Goal: Task Accomplishment & Management: Use online tool/utility

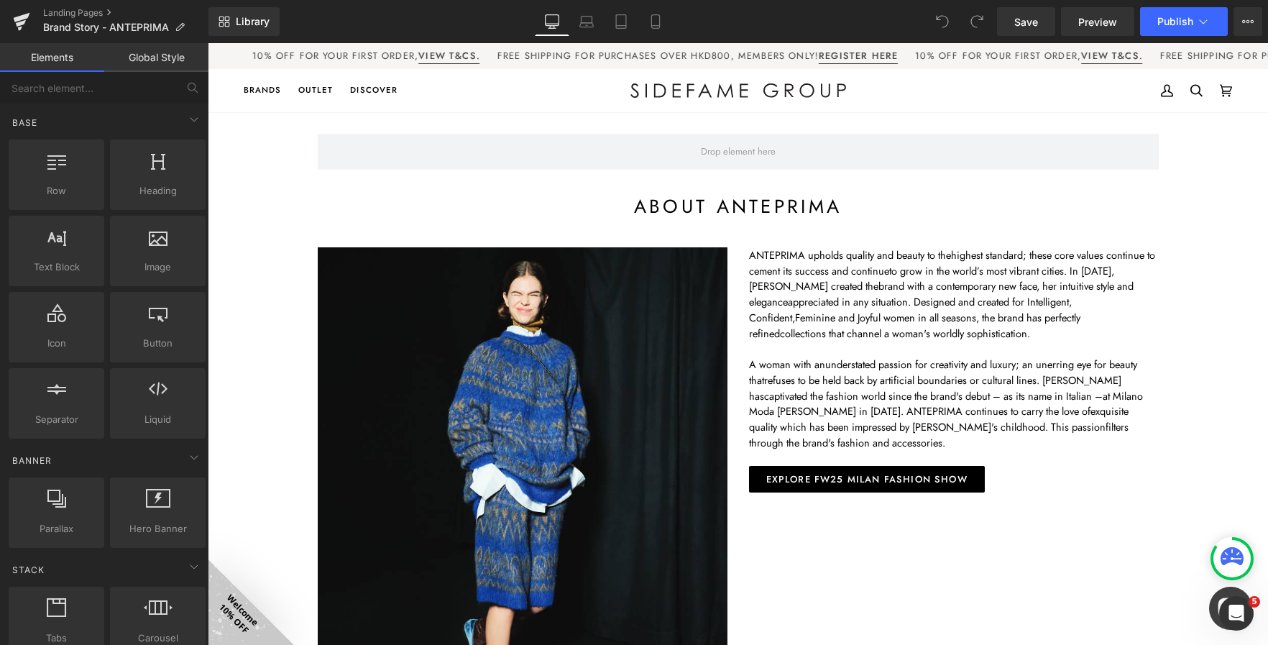
click at [896, 81] on div "My Account Search Cart HK$0 (0)" at bounding box center [1039, 91] width 387 height 44
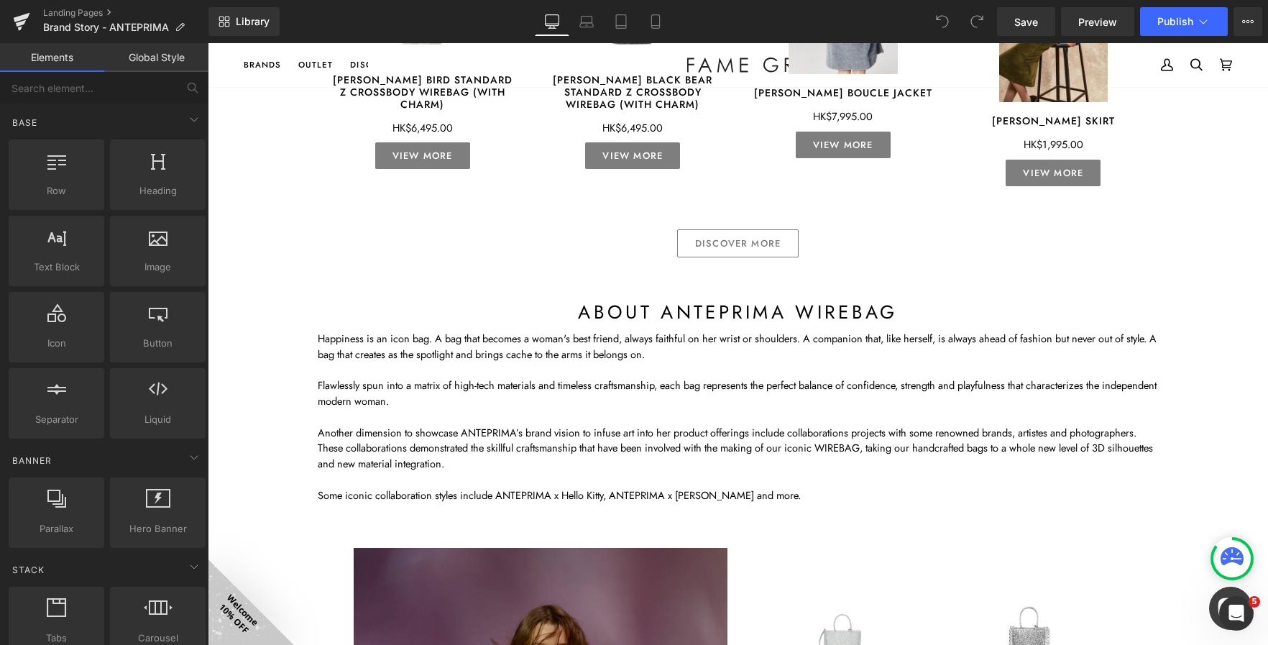
scroll to position [1191, 0]
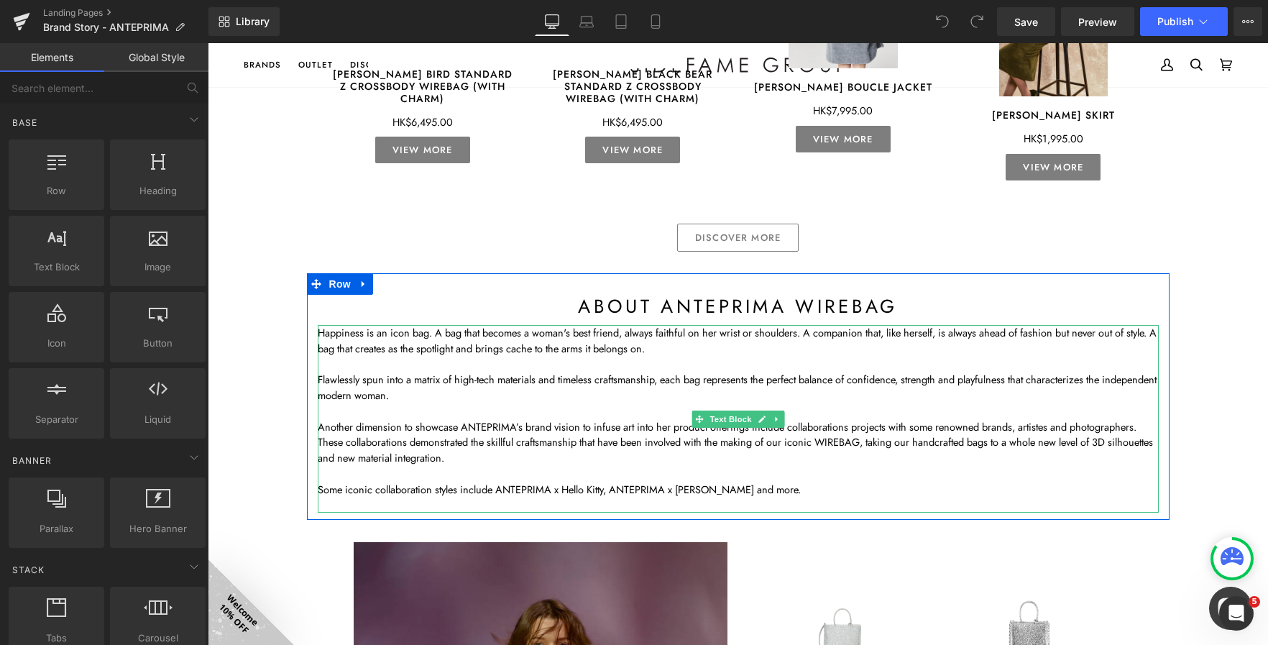
click at [972, 446] on p "These collaborations demonstrated the skillful craftsmanship that have been inv…" at bounding box center [738, 450] width 841 height 32
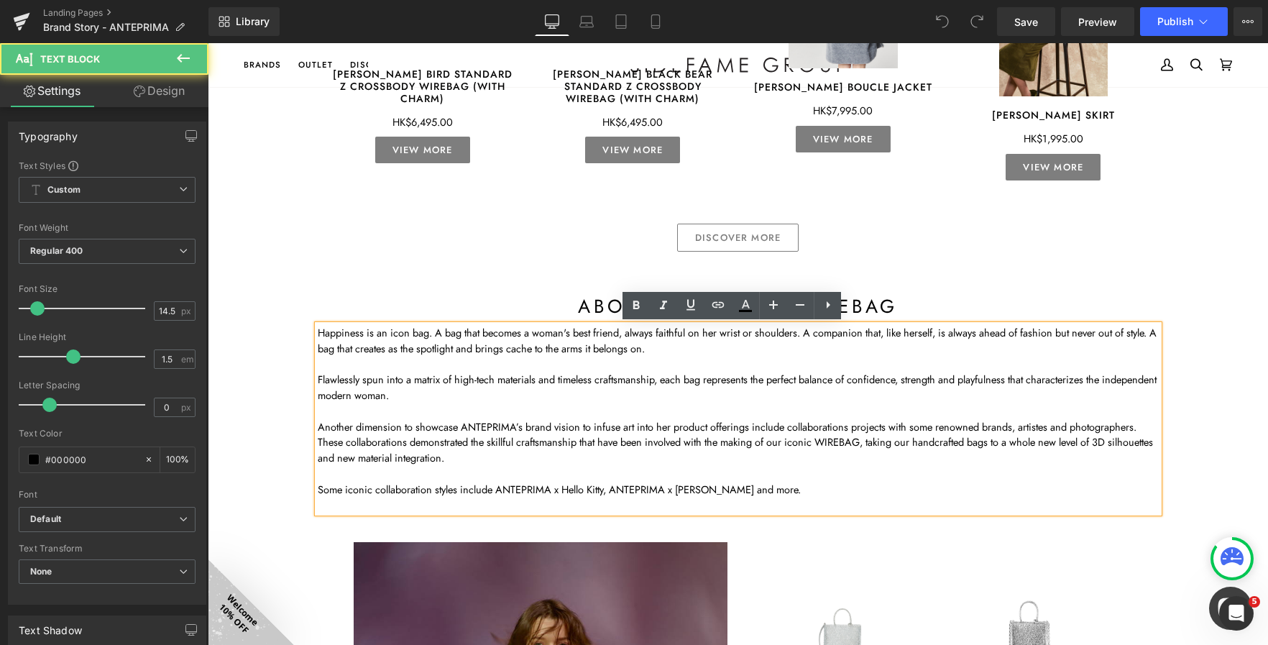
click at [1144, 433] on p "Another dimension to showcase ANTEPRIMA’s brand vision to infuse art into her p…" at bounding box center [738, 427] width 841 height 16
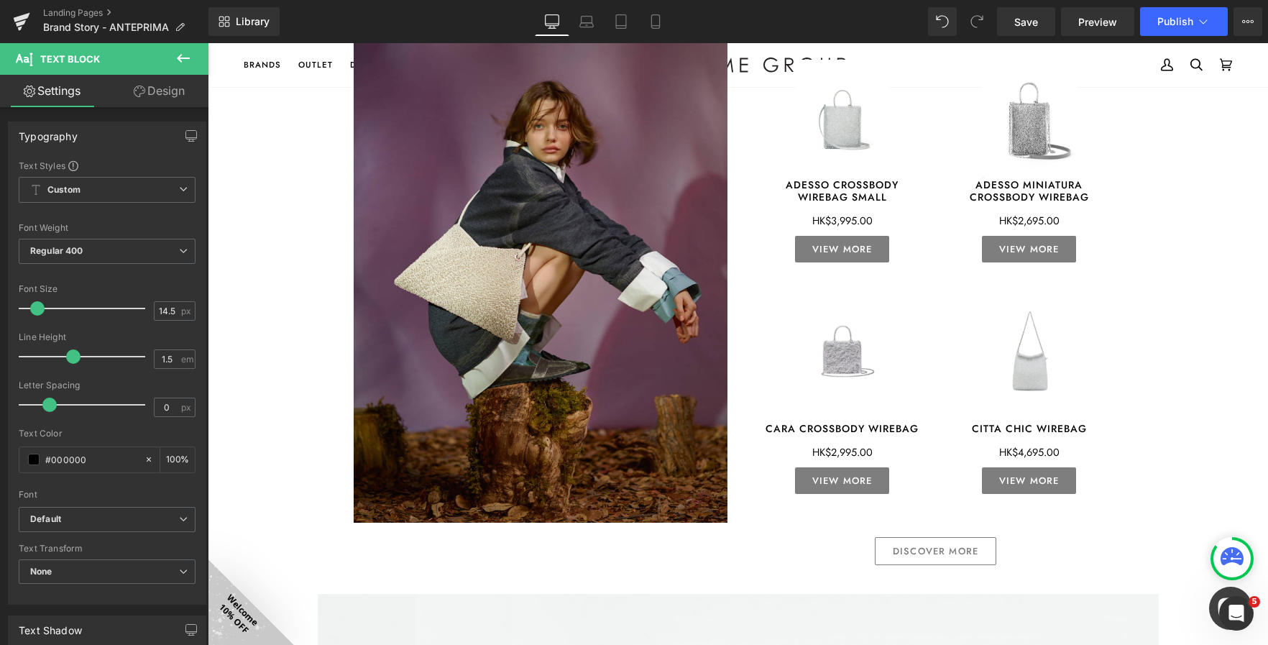
scroll to position [1725, 0]
drag, startPoint x: 1022, startPoint y: 27, endPoint x: 431, endPoint y: 203, distance: 617.3
click at [1022, 27] on span "Save" at bounding box center [1026, 21] width 24 height 15
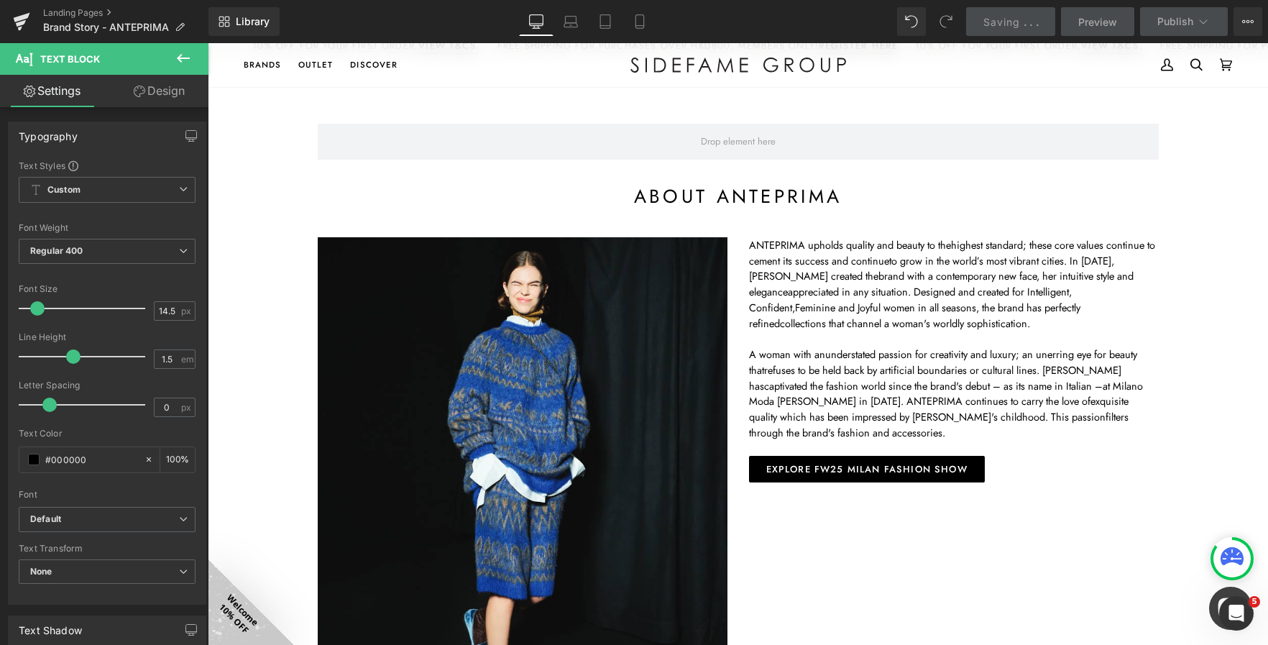
scroll to position [0, 0]
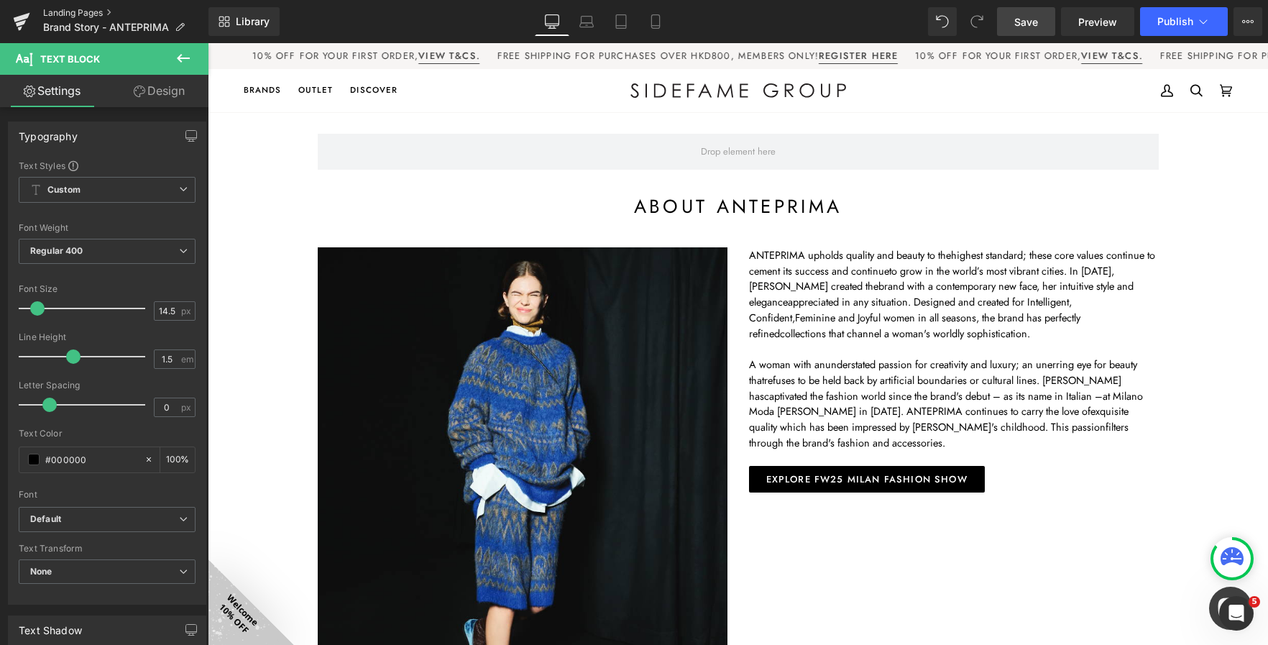
click at [81, 12] on link "Landing Pages" at bounding box center [125, 13] width 165 height 12
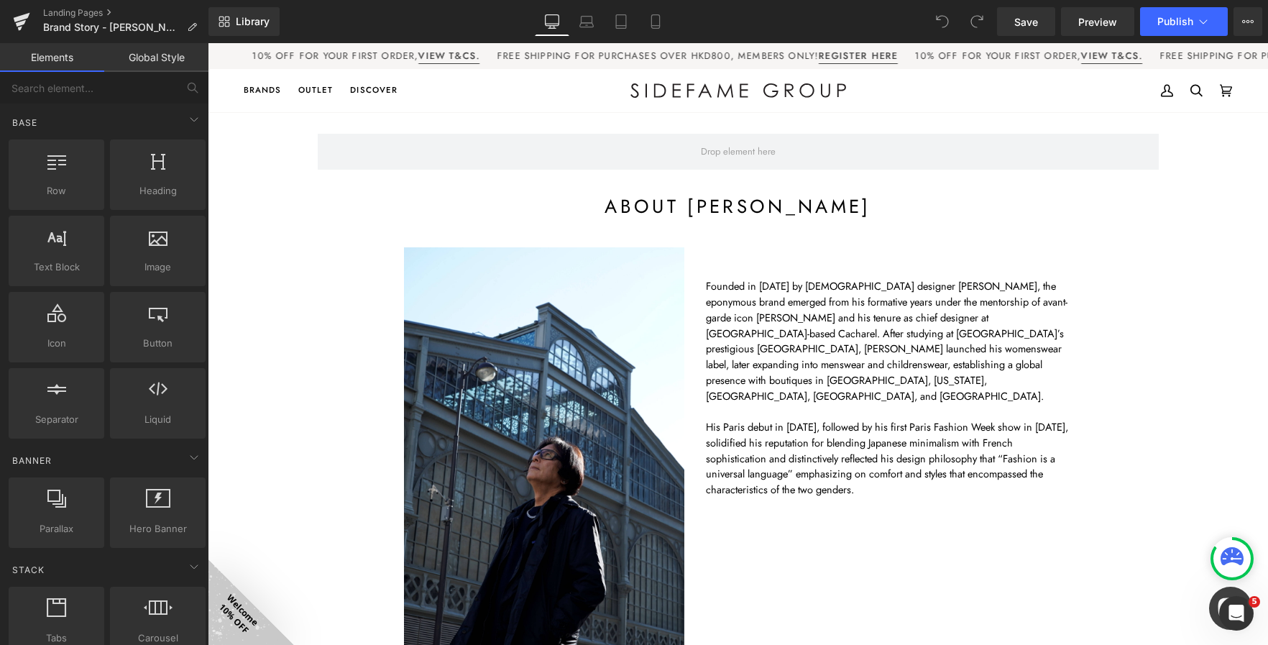
click at [814, 14] on div "Library Desktop Desktop Laptop Tablet Mobile Save Preview Publish Scheduled Vie…" at bounding box center [738, 21] width 1060 height 29
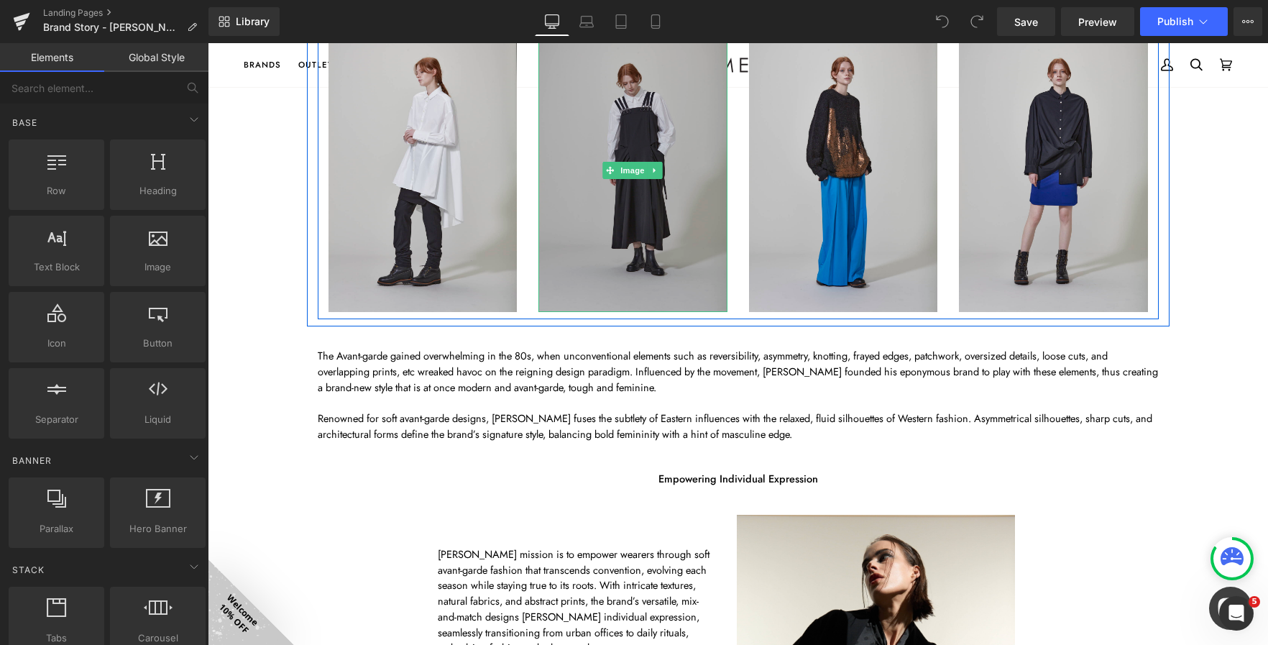
scroll to position [1010, 0]
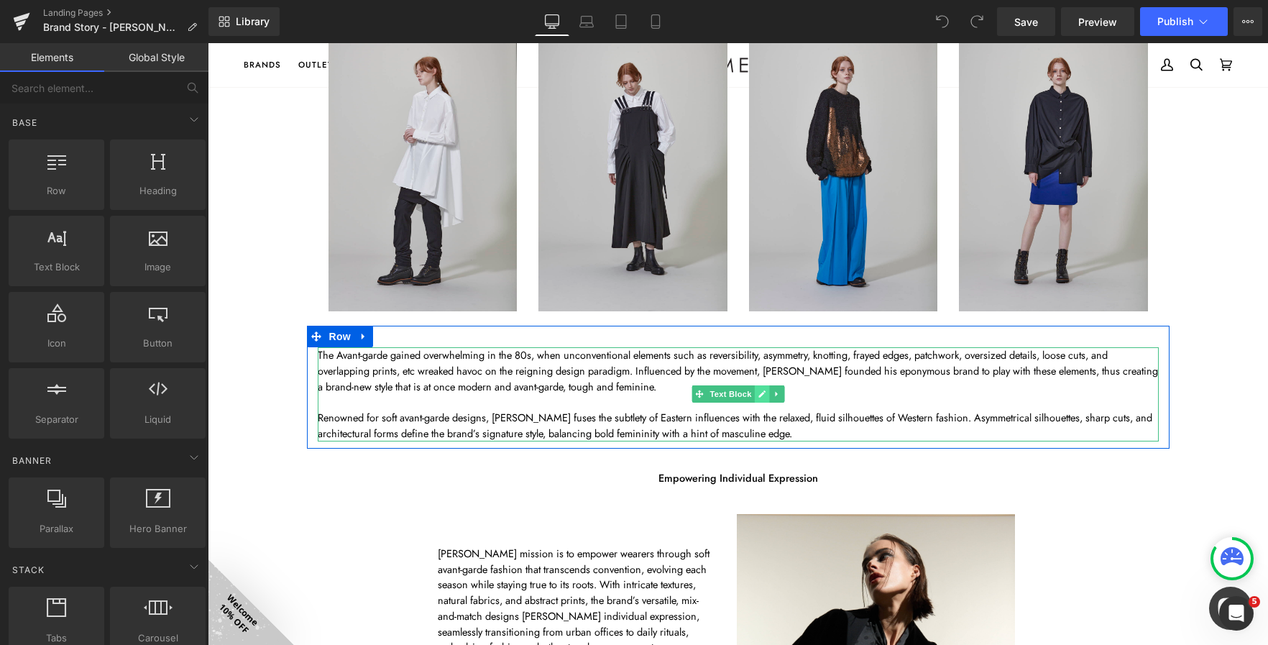
click at [754, 387] on link at bounding box center [761, 393] width 15 height 17
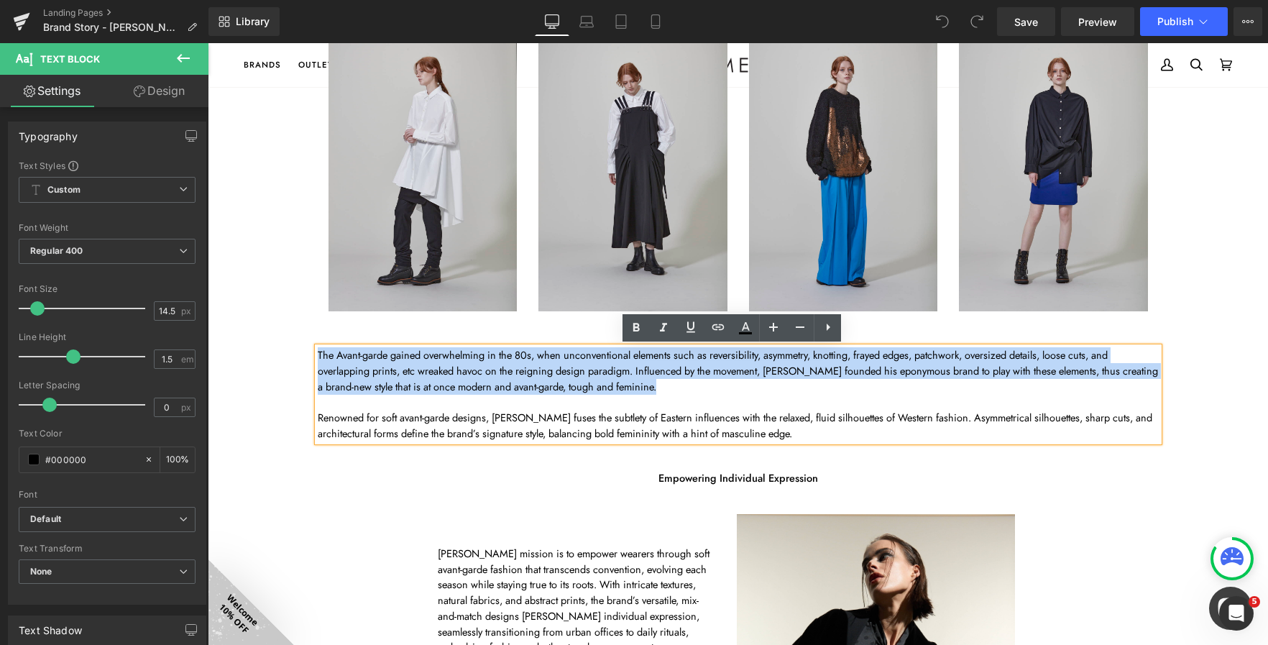
drag, startPoint x: 669, startPoint y: 386, endPoint x: 300, endPoint y: 351, distance: 370.5
click at [307, 351] on div "The Avant-garde gained overwhelming in the 80s, when unconventional elements su…" at bounding box center [738, 394] width 863 height 94
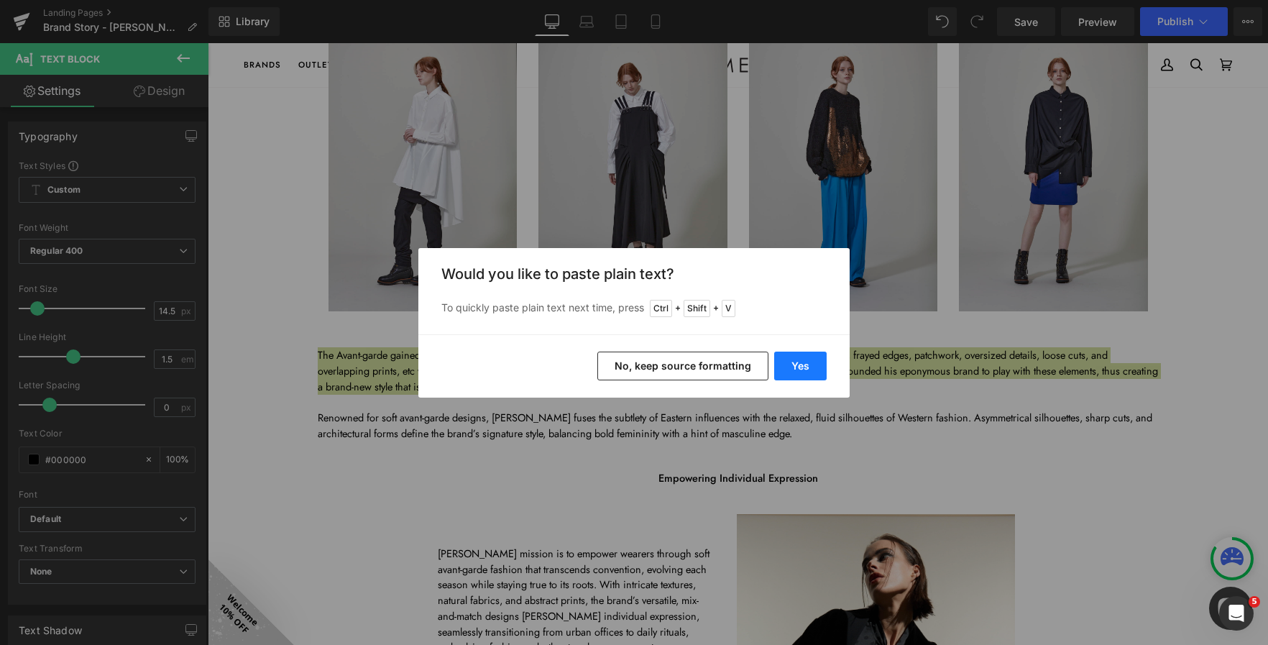
click at [800, 372] on button "Yes" at bounding box center [800, 366] width 52 height 29
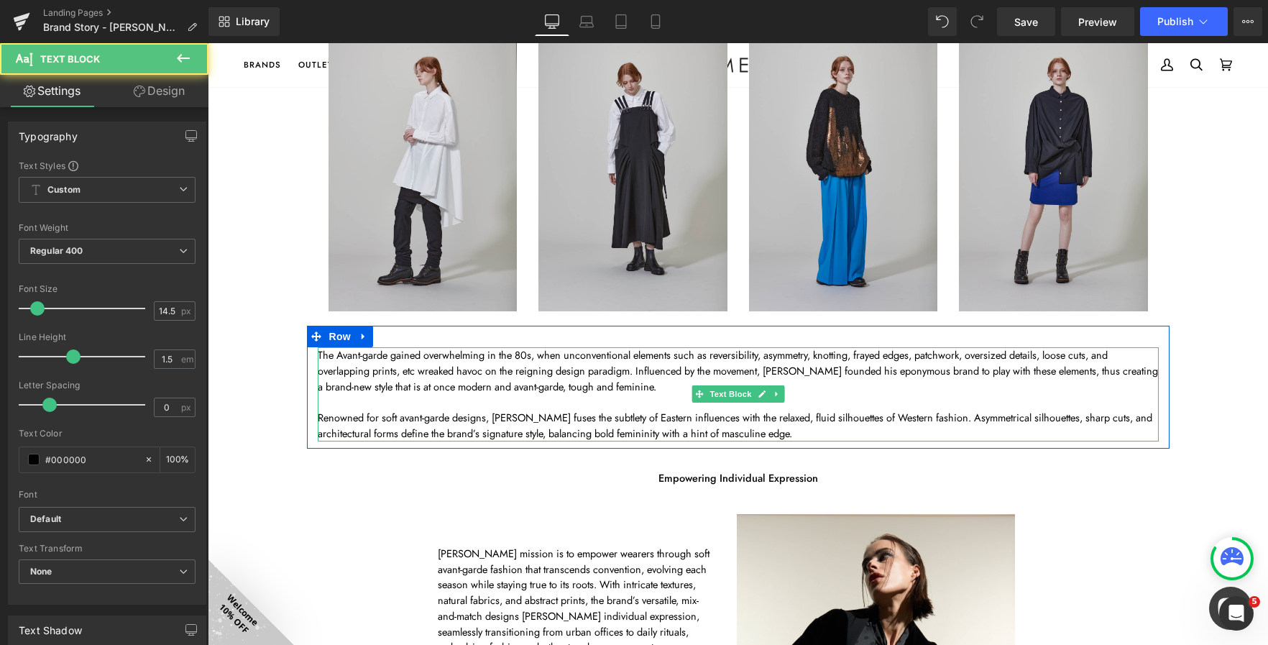
click at [687, 431] on p "Renowned for soft avant-garde designs, [PERSON_NAME] fuses the subtlety of East…" at bounding box center [738, 426] width 841 height 32
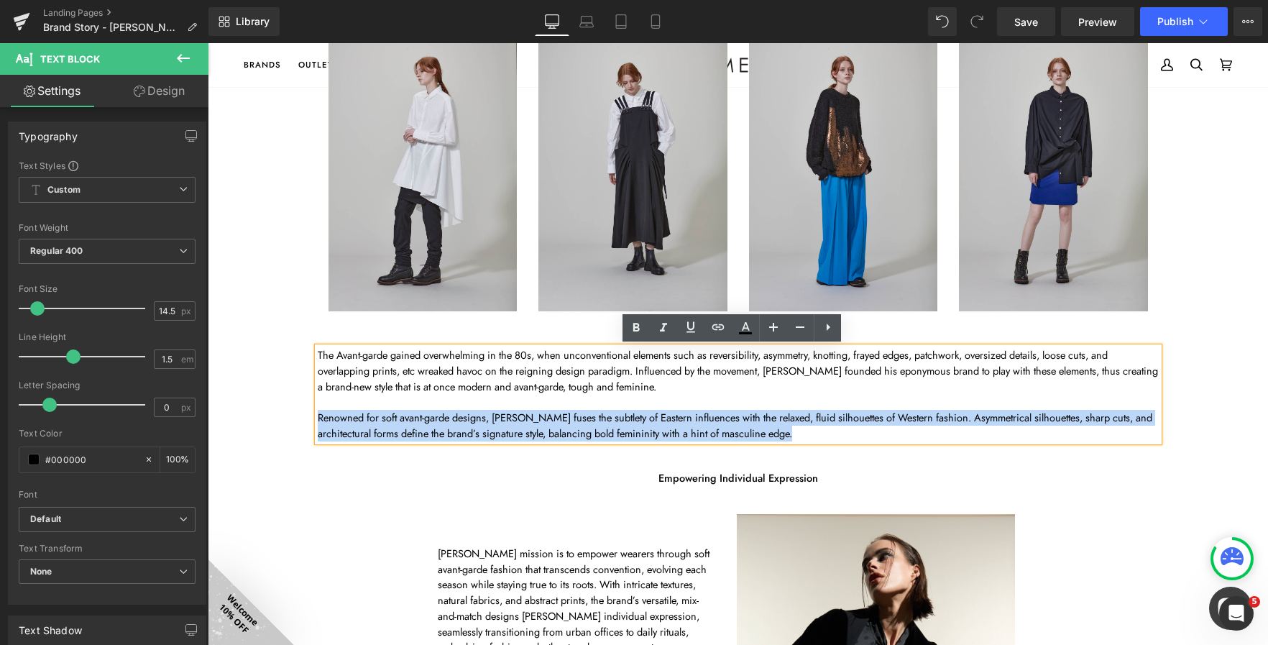
drag, startPoint x: 803, startPoint y: 435, endPoint x: 302, endPoint y: 418, distance: 501.3
click at [307, 418] on div "The Avant-garde gained overwhelming in the 80s, when unconventional elements su…" at bounding box center [738, 394] width 863 height 94
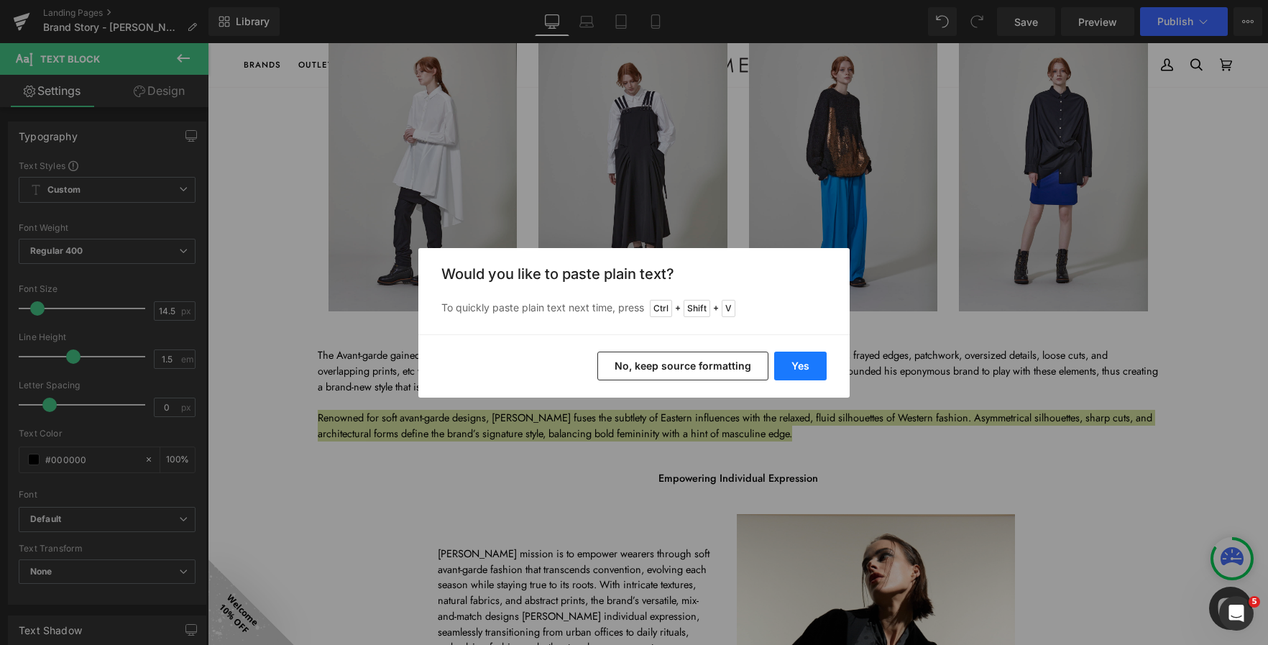
click at [794, 362] on button "Yes" at bounding box center [800, 366] width 52 height 29
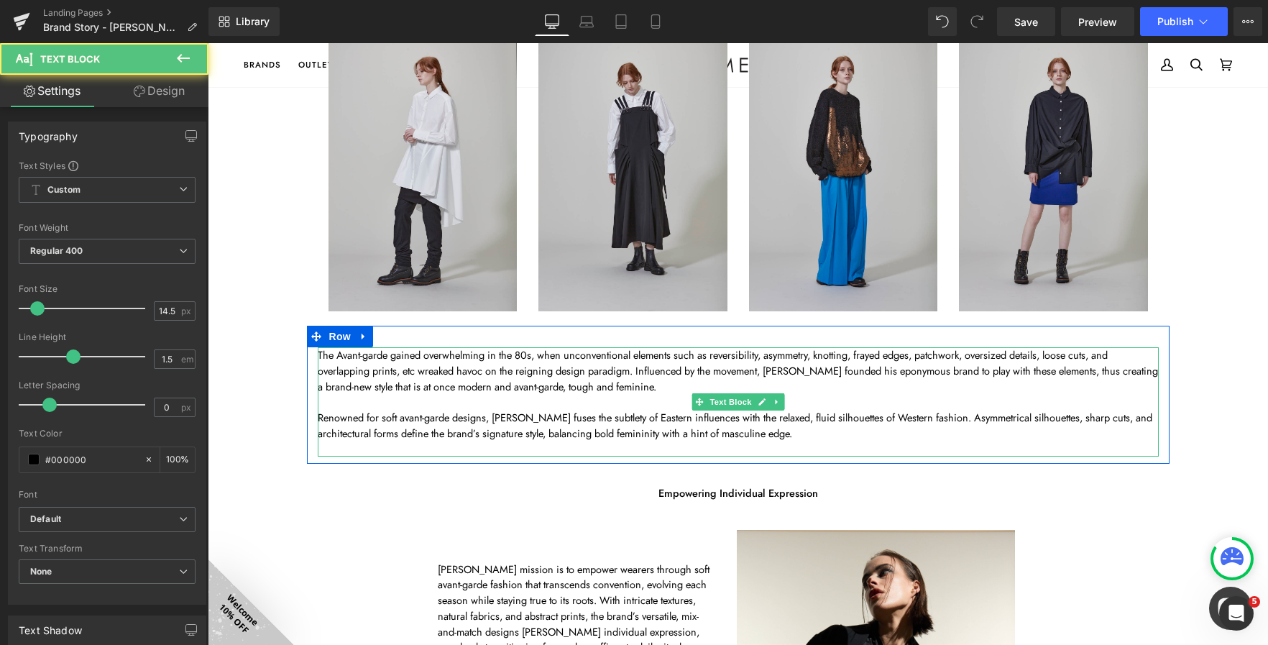
click at [714, 450] on p at bounding box center [738, 449] width 841 height 16
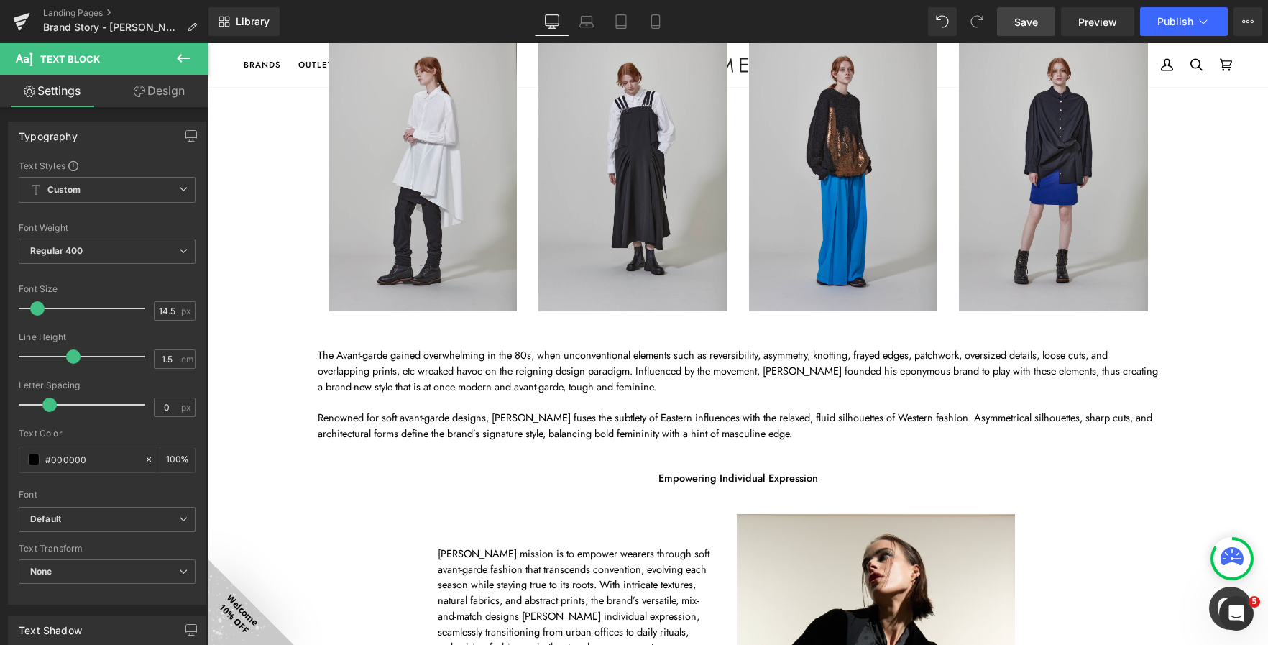
click at [1016, 24] on span "Save" at bounding box center [1026, 21] width 24 height 15
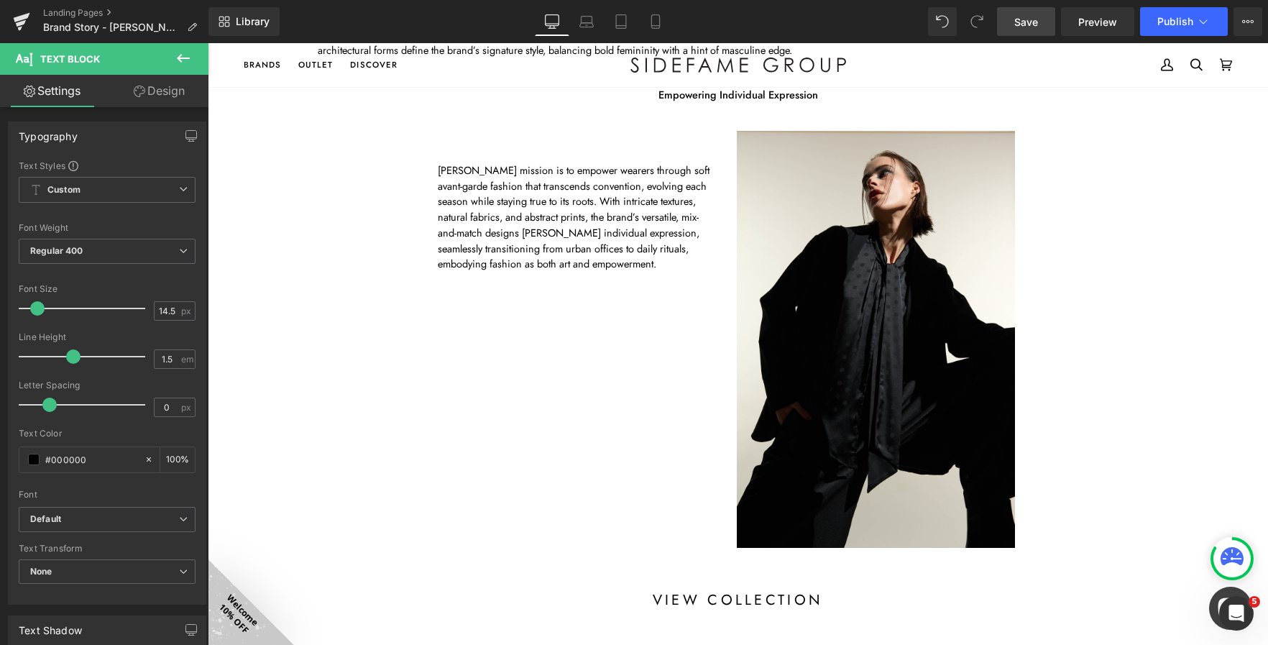
scroll to position [1394, 0]
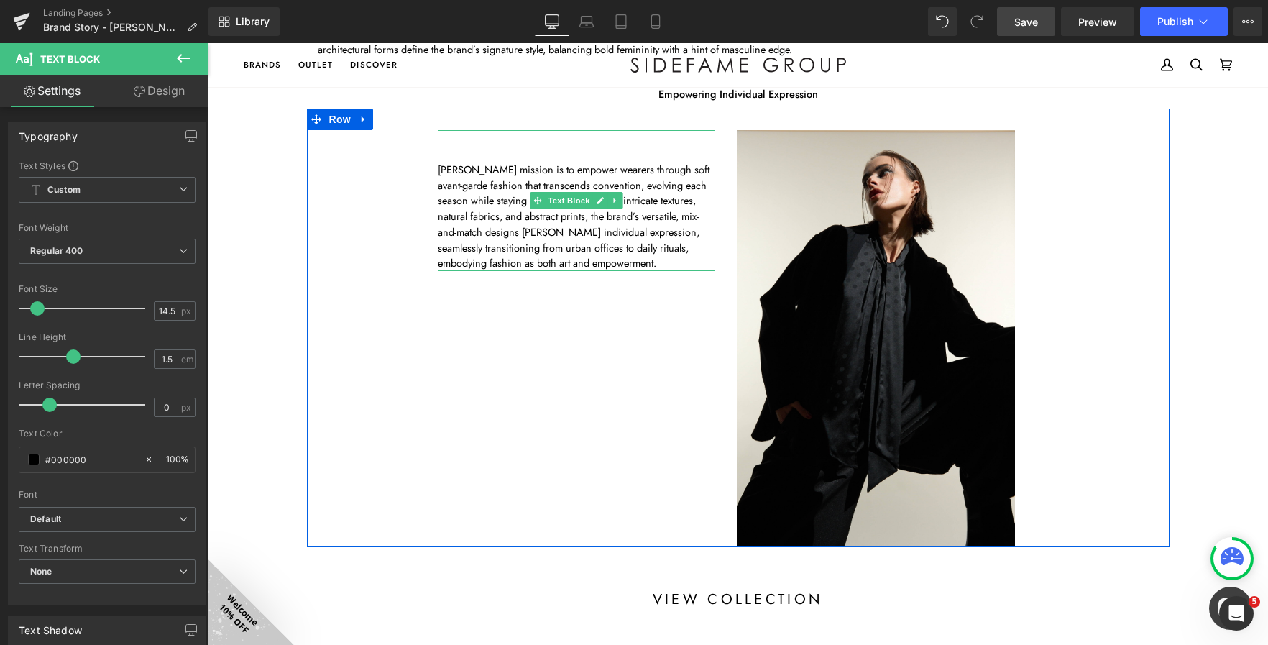
click at [595, 224] on p "[PERSON_NAME] mission is to empower wearers through soft avant-garde fashion th…" at bounding box center [577, 216] width 278 height 109
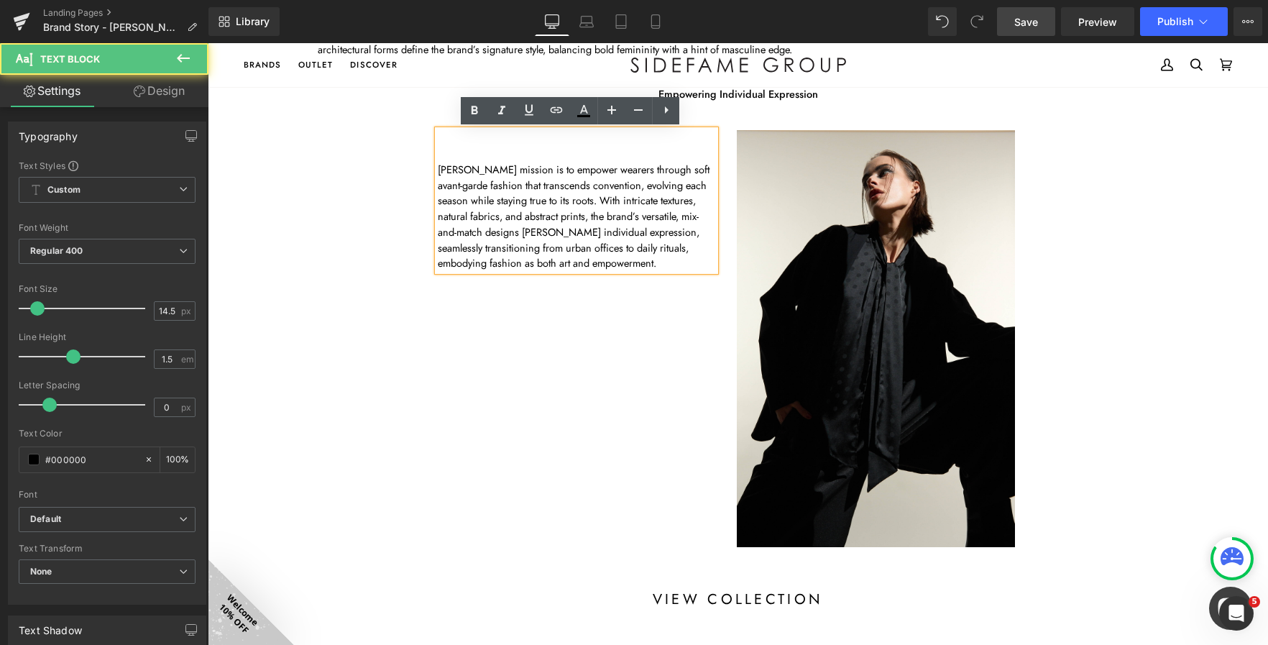
click at [615, 265] on p "[PERSON_NAME] mission is to empower wearers through soft avant-garde fashion th…" at bounding box center [577, 216] width 278 height 109
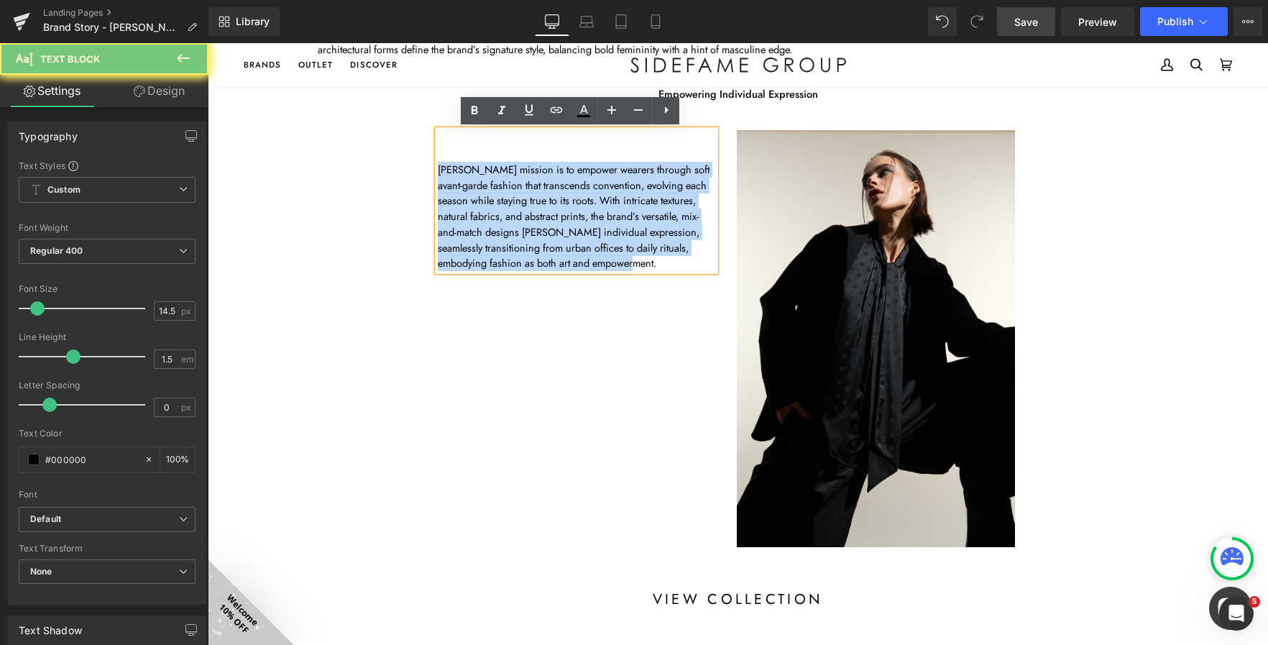
click at [615, 265] on p "[PERSON_NAME] mission is to empower wearers through soft avant-garde fashion th…" at bounding box center [577, 216] width 278 height 109
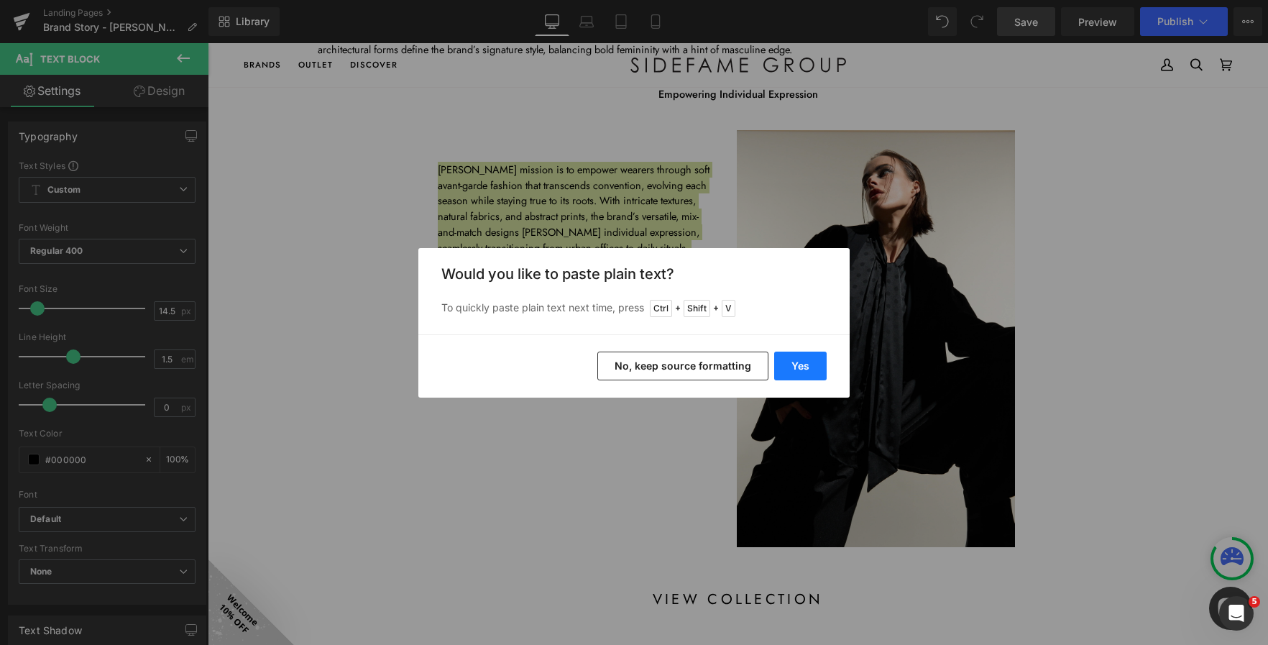
click at [820, 362] on button "Yes" at bounding box center [800, 366] width 52 height 29
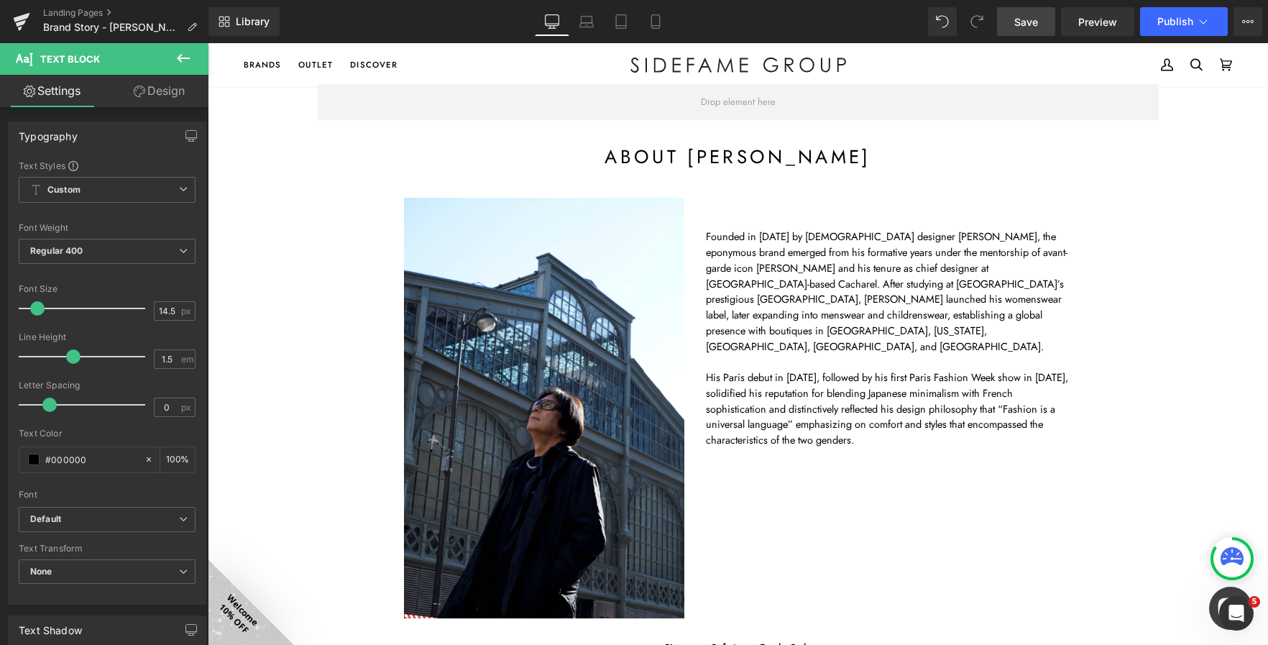
scroll to position [48, 0]
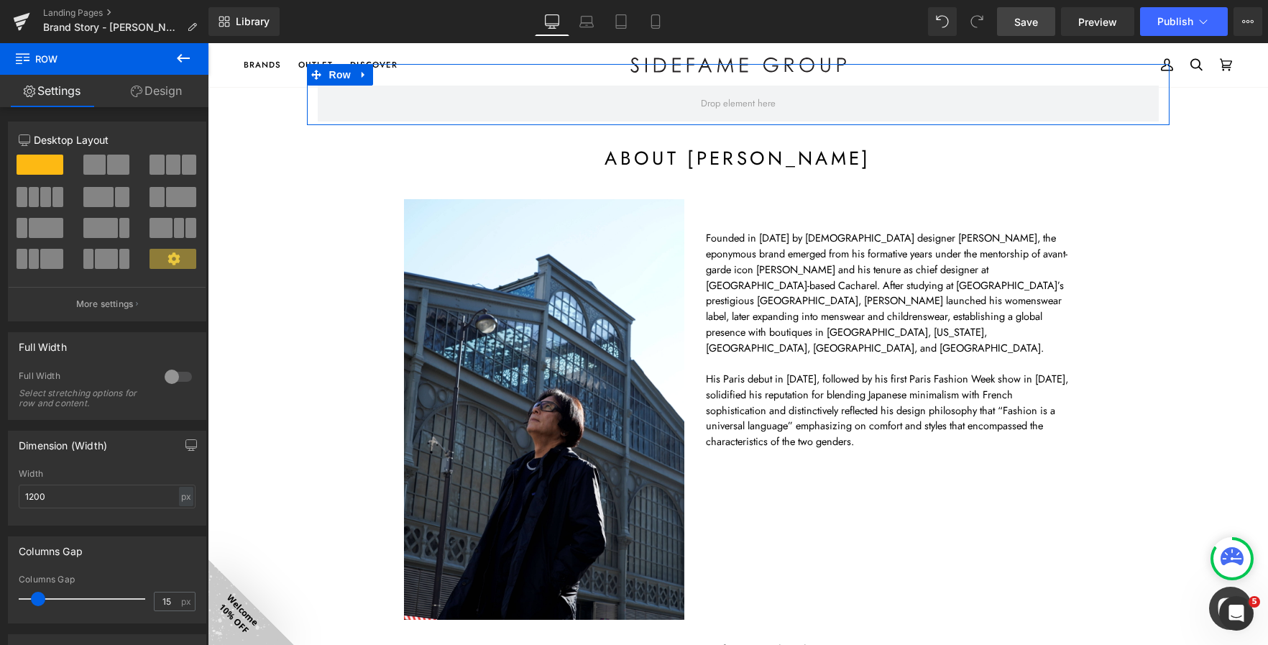
drag, startPoint x: 1004, startPoint y: 104, endPoint x: 994, endPoint y: 73, distance: 32.3
click at [994, 73] on div "Row" at bounding box center [738, 94] width 863 height 61
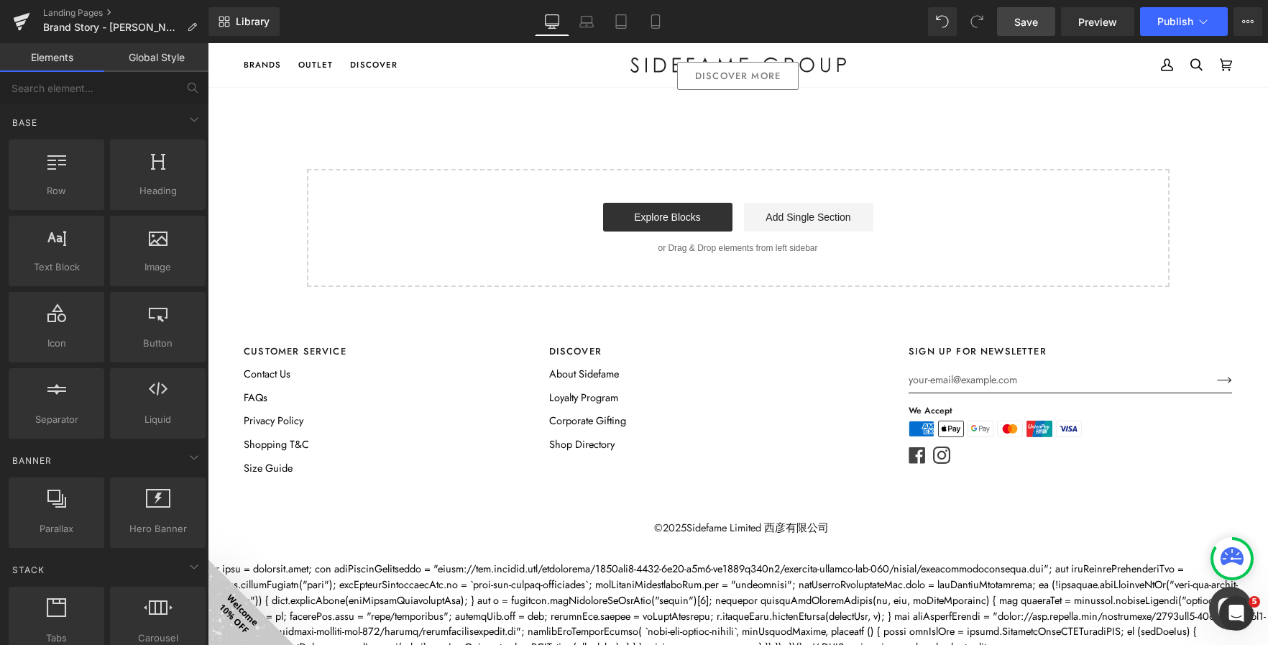
scroll to position [2489, 0]
click at [1021, 22] on span "Save" at bounding box center [1026, 21] width 24 height 15
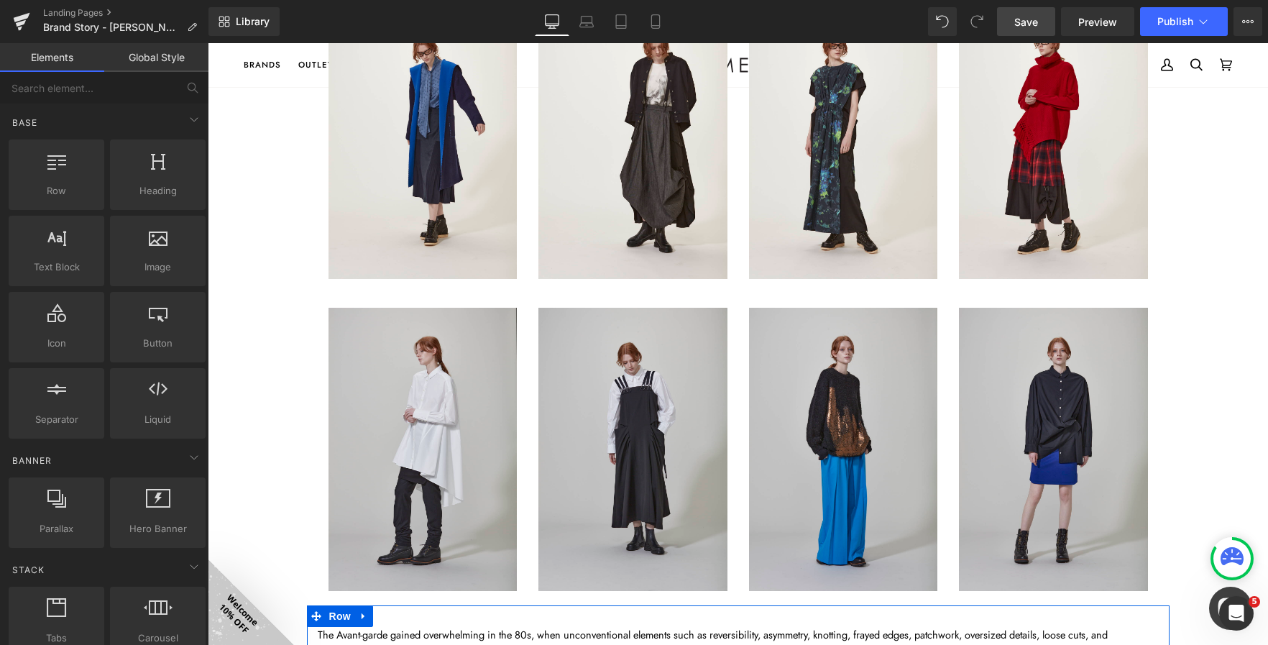
scroll to position [720, 0]
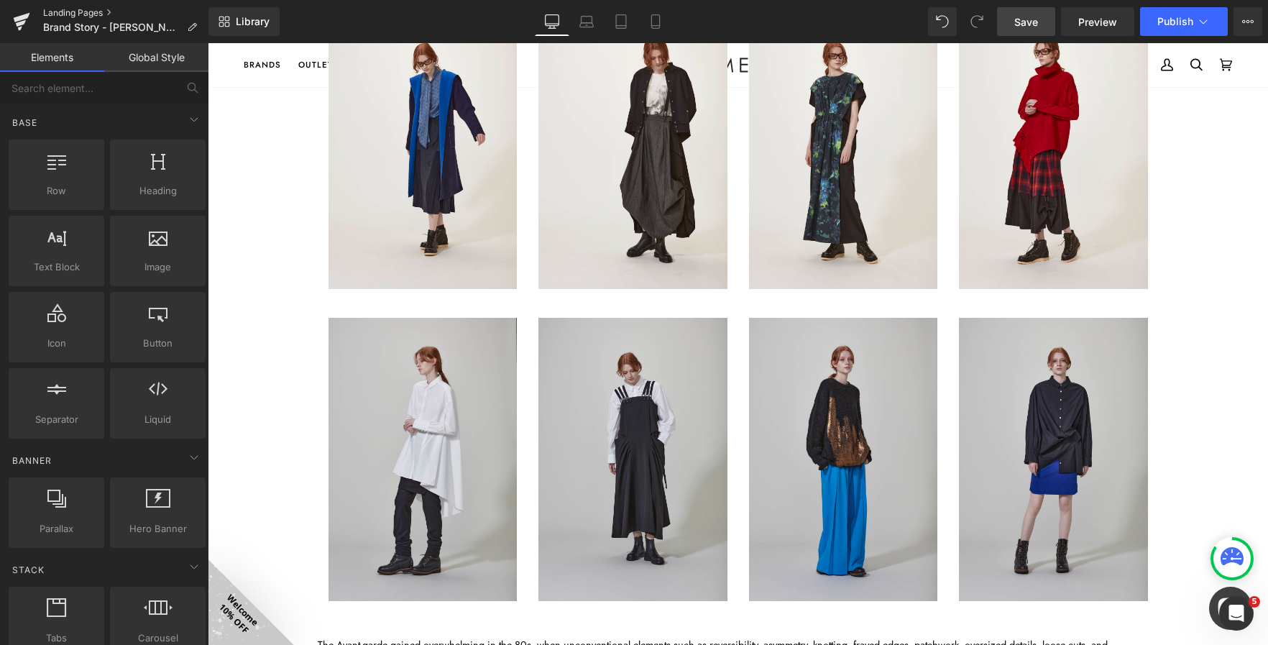
click at [120, 7] on link "Landing Pages" at bounding box center [125, 13] width 165 height 12
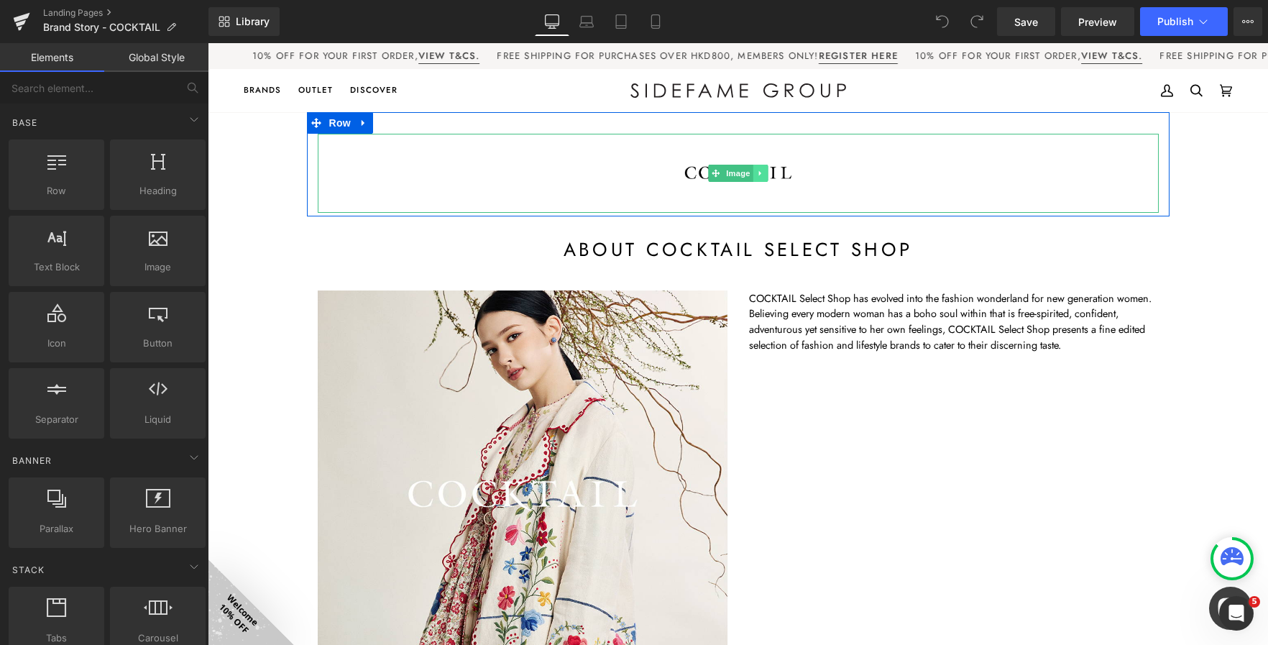
click at [758, 169] on link at bounding box center [760, 173] width 15 height 17
click at [763, 172] on icon at bounding box center [767, 174] width 8 height 8
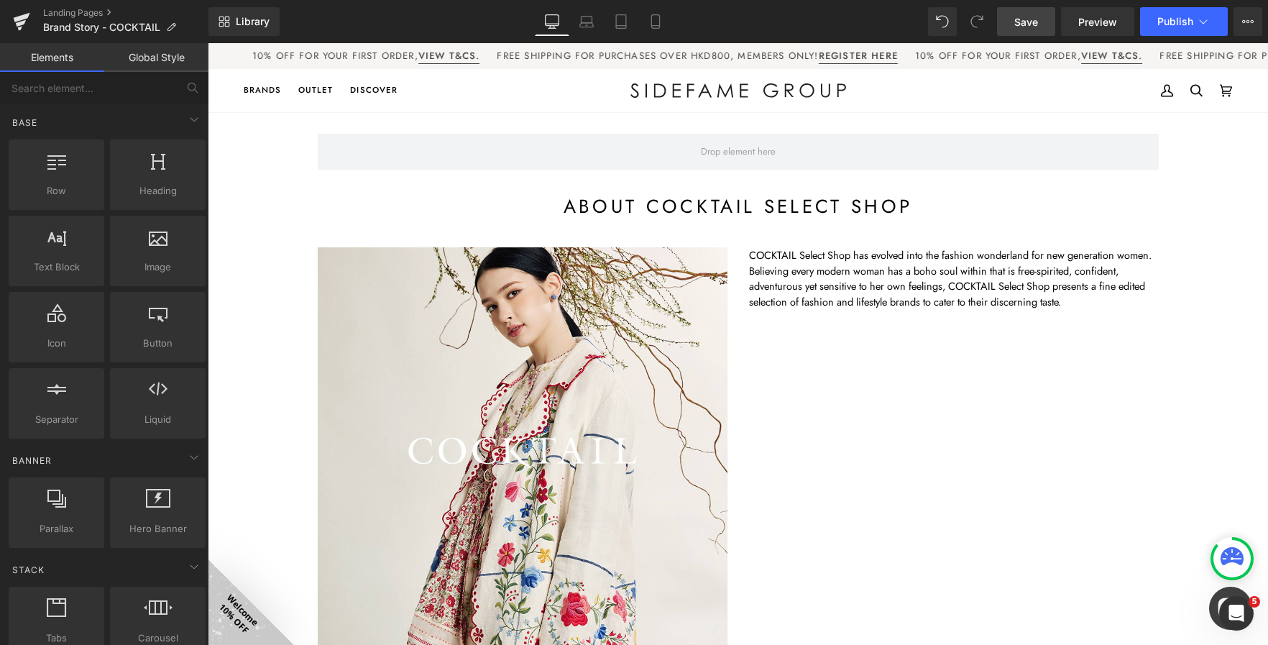
click at [1029, 22] on span "Save" at bounding box center [1026, 21] width 24 height 15
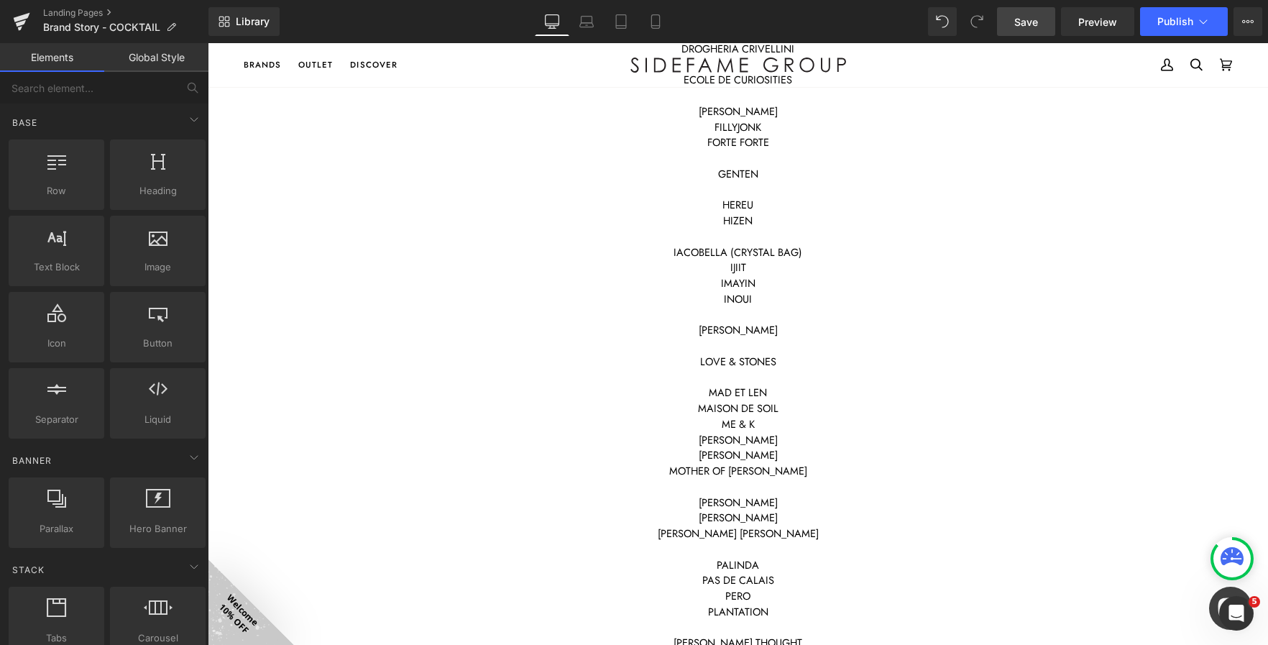
scroll to position [1654, 0]
click at [1098, 19] on span "Preview" at bounding box center [1097, 21] width 39 height 15
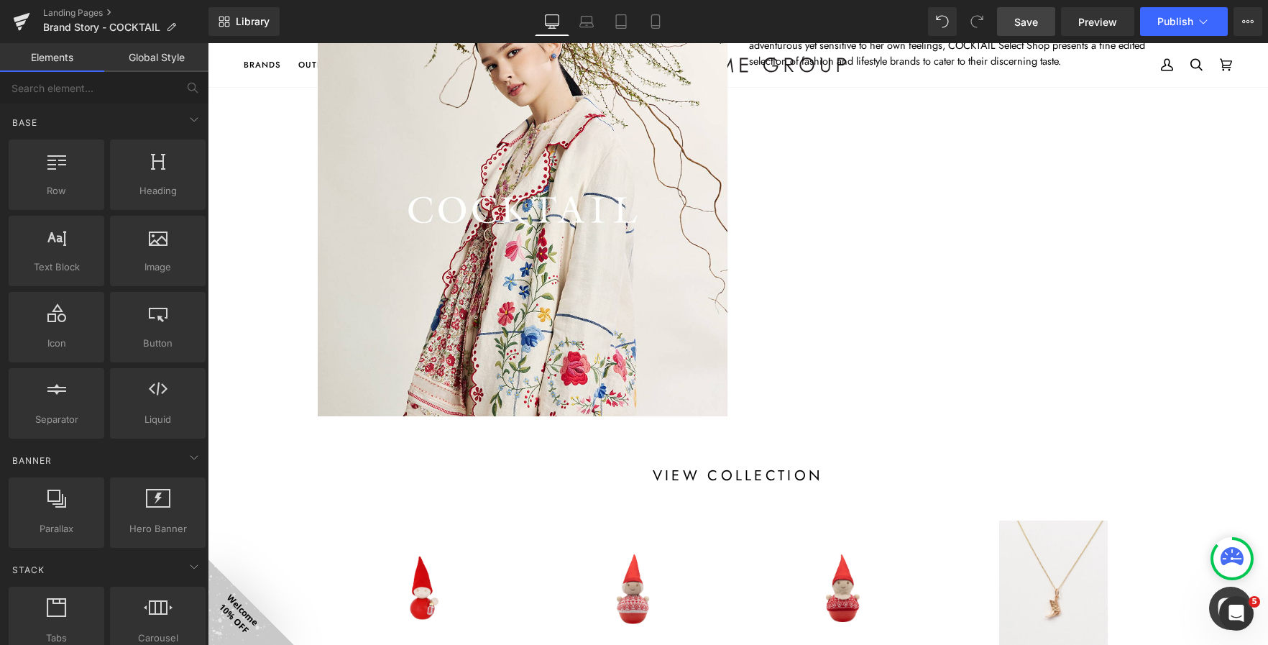
scroll to position [0, 0]
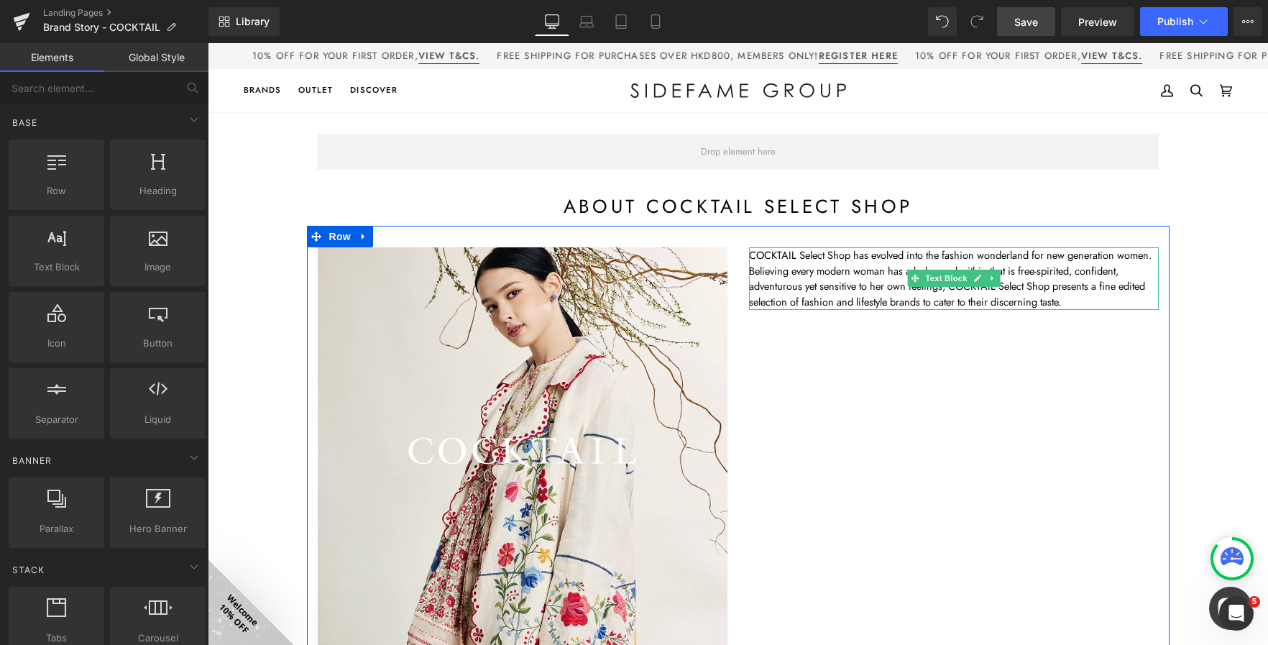
click at [1062, 297] on p "COCKTAIL Select Shop has evolved into the fashion wonderland for new generation…" at bounding box center [954, 278] width 410 height 63
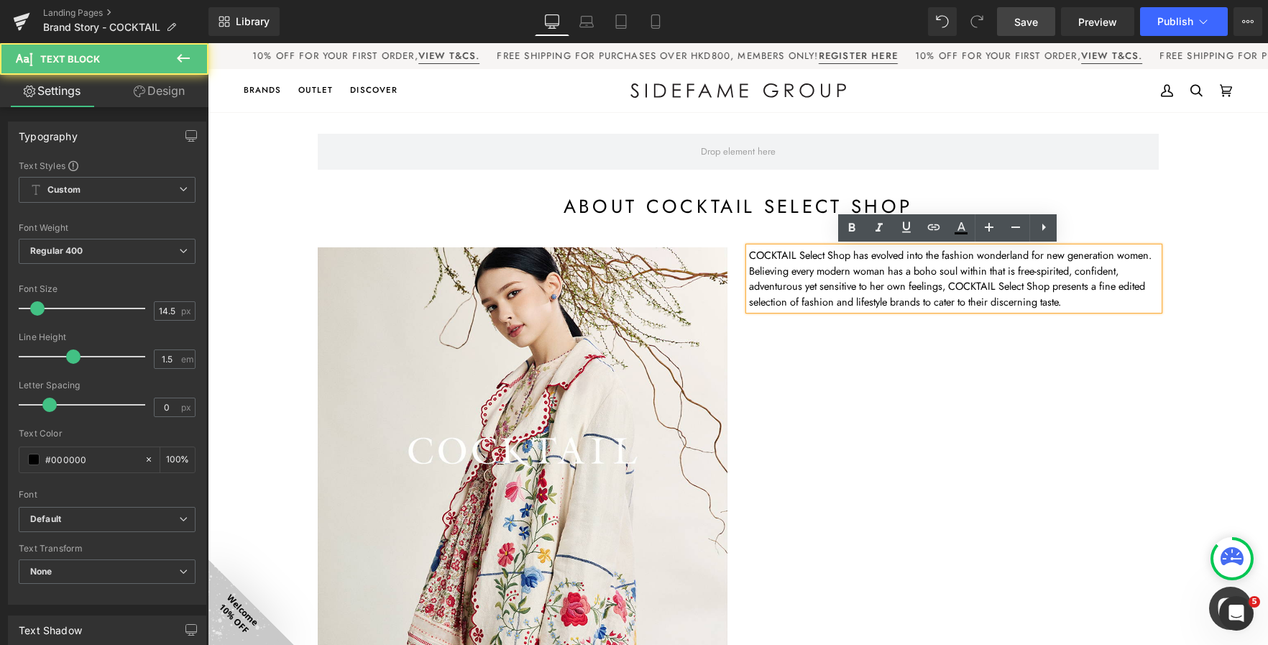
click at [1070, 300] on p "COCKTAIL Select Shop has evolved into the fashion wonderland for new generation…" at bounding box center [954, 278] width 410 height 63
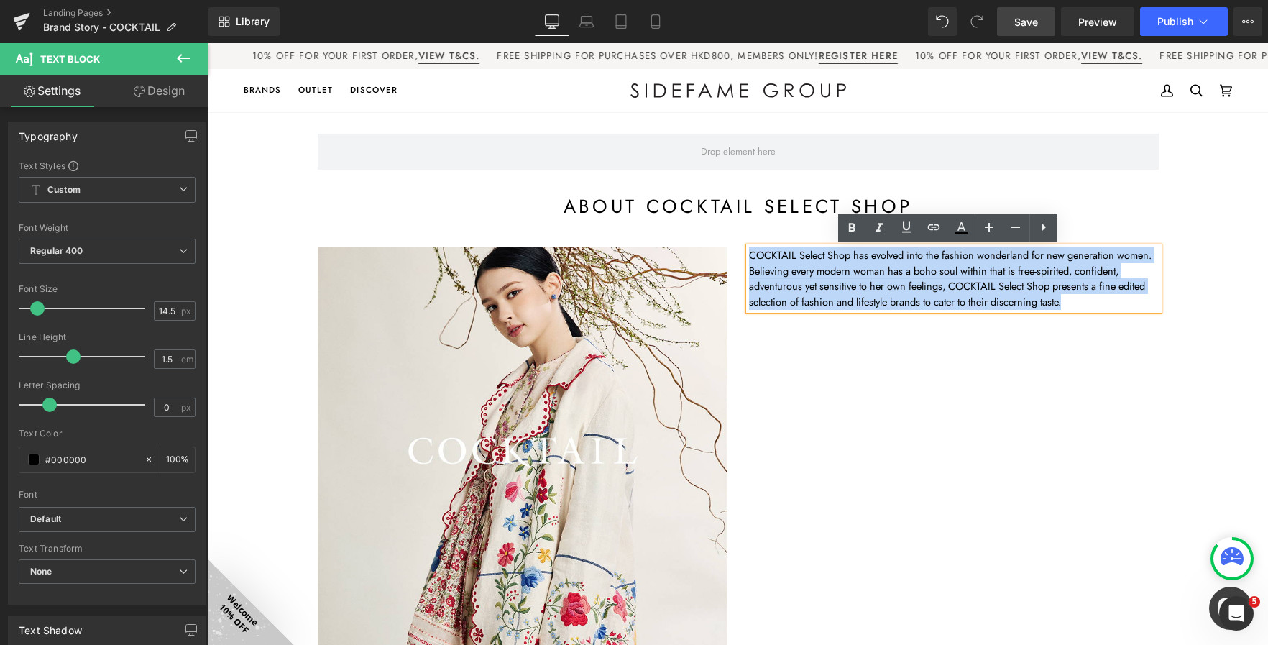
drag, startPoint x: 1070, startPoint y: 300, endPoint x: 731, endPoint y: 251, distance: 342.2
click at [731, 251] on div "Image COCKTAIL Select Shop has evolved into the fashion wonderland for new gene…" at bounding box center [738, 445] width 863 height 439
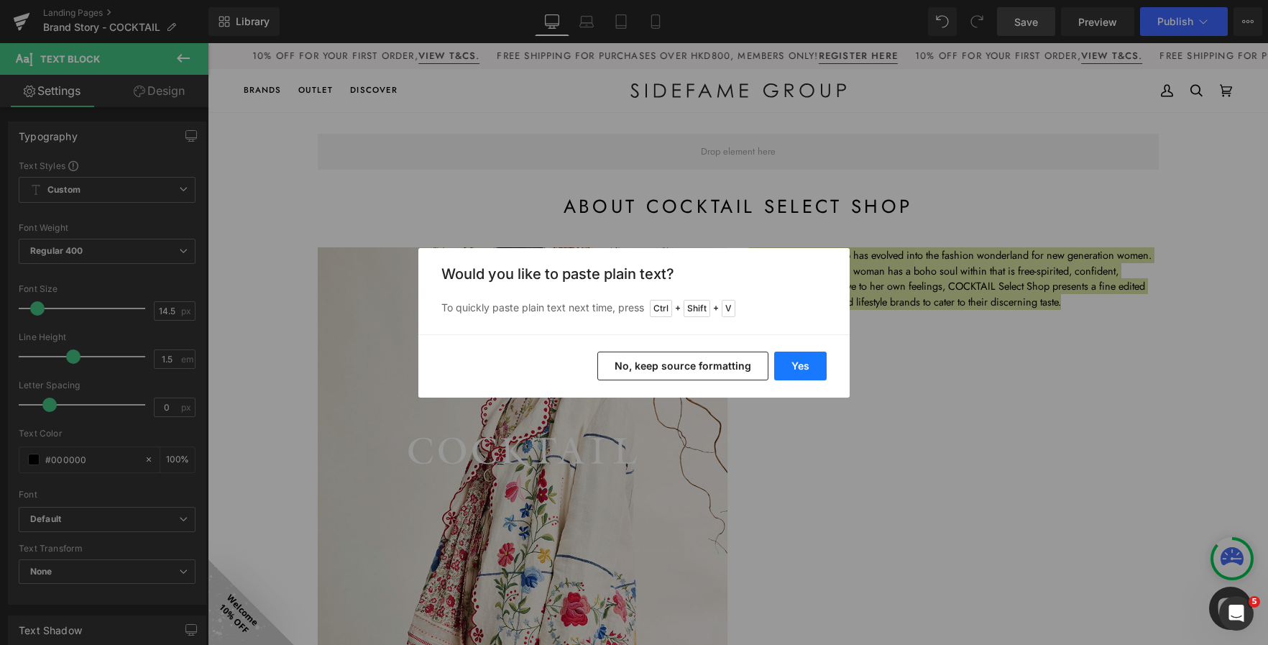
click at [786, 366] on button "Yes" at bounding box center [800, 366] width 52 height 29
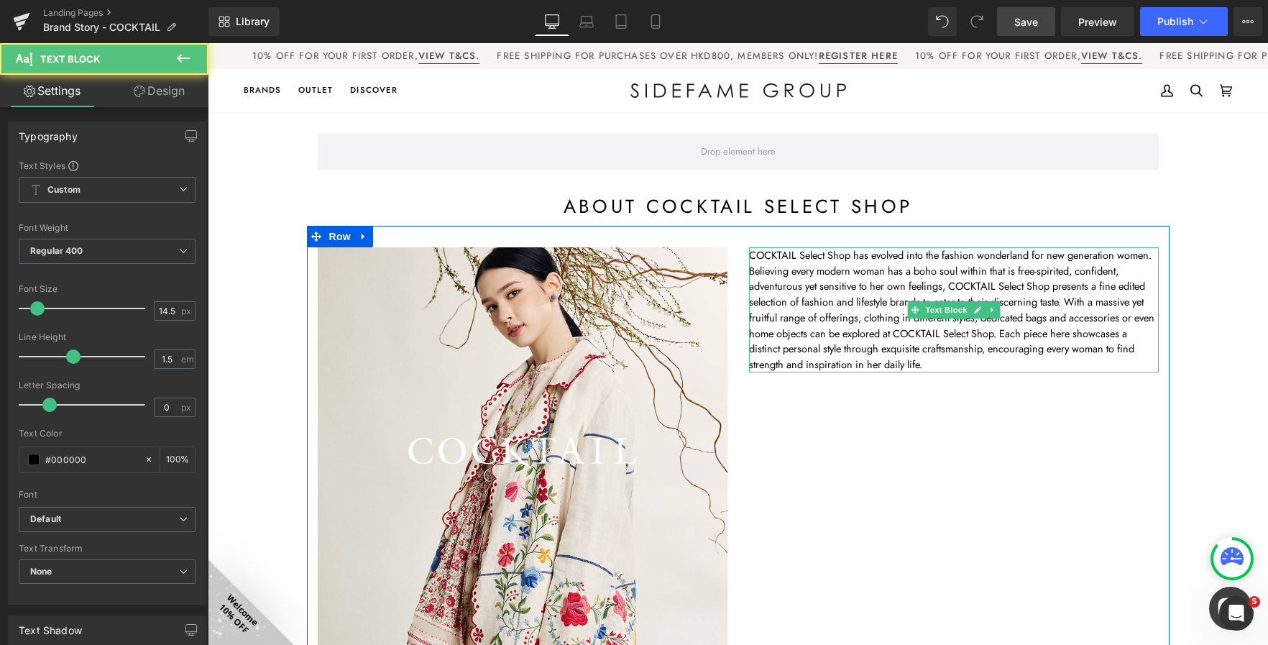
click at [814, 295] on p "COCKTAIL Select Shop has evolved into the fashion wonderland for new generation…" at bounding box center [954, 309] width 410 height 125
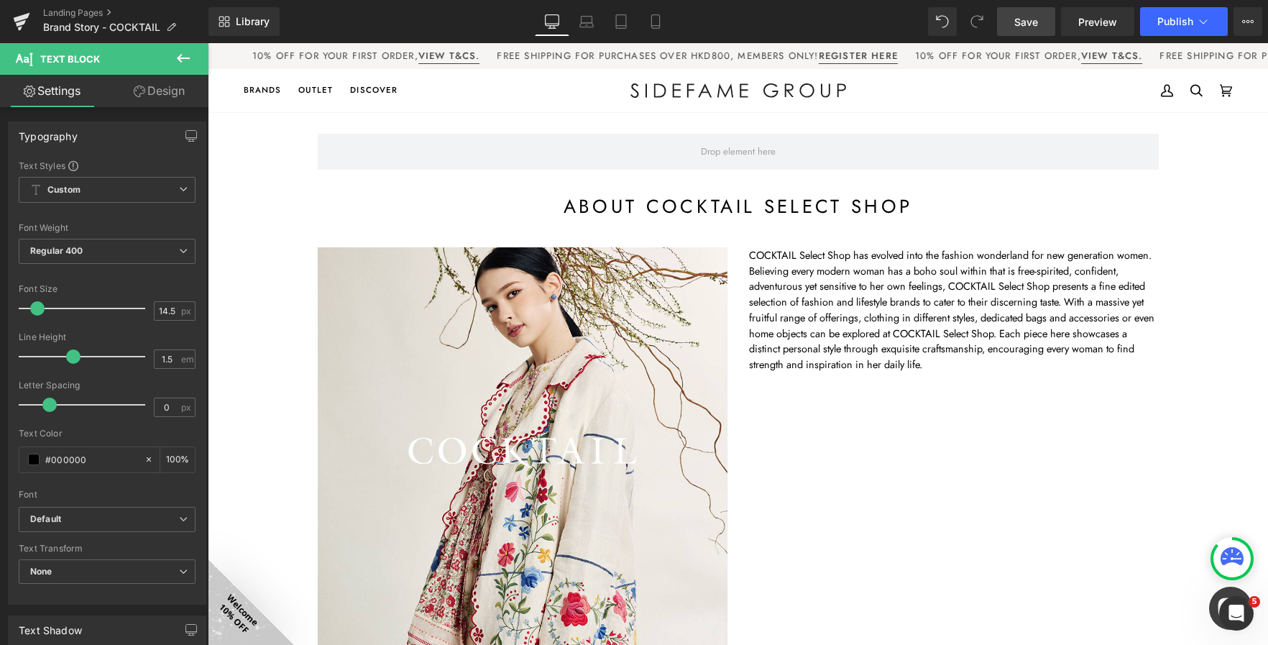
click at [1019, 26] on span "Save" at bounding box center [1026, 21] width 24 height 15
